Goal: Information Seeking & Learning: Learn about a topic

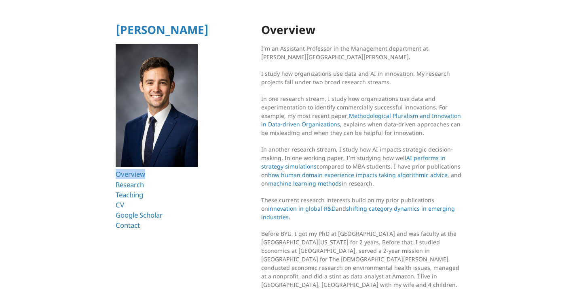
click at [223, 166] on header "Ryan T. Allen Overview Research Teaching CV Google Scholar Contact" at bounding box center [170, 130] width 109 height 214
click at [224, 168] on header "Ryan T. Allen Overview Research Teaching CV Google Scholar Contact" at bounding box center [170, 130] width 109 height 214
click at [151, 31] on link "[PERSON_NAME]" at bounding box center [162, 29] width 93 height 15
click at [140, 172] on link "Overview" at bounding box center [132, 173] width 32 height 9
click at [132, 193] on link "Teaching" at bounding box center [131, 194] width 31 height 9
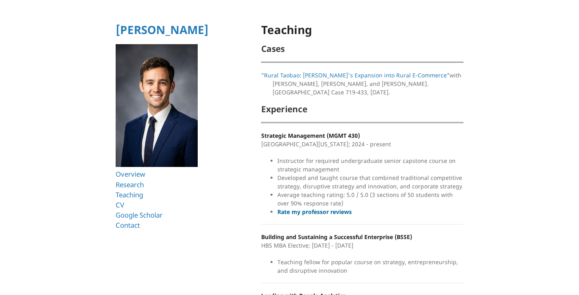
click at [325, 209] on link "Rate my professor reviews" at bounding box center [315, 212] width 74 height 8
click at [137, 193] on link "Teaching" at bounding box center [131, 194] width 31 height 9
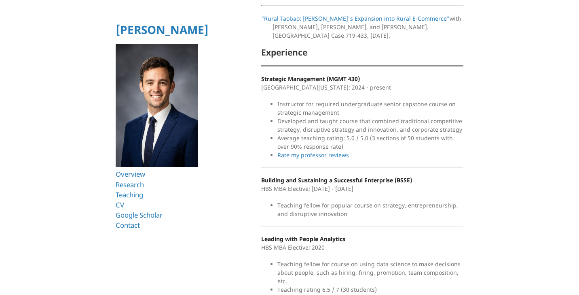
scroll to position [64, 0]
